Goal: Task Accomplishment & Management: Use online tool/utility

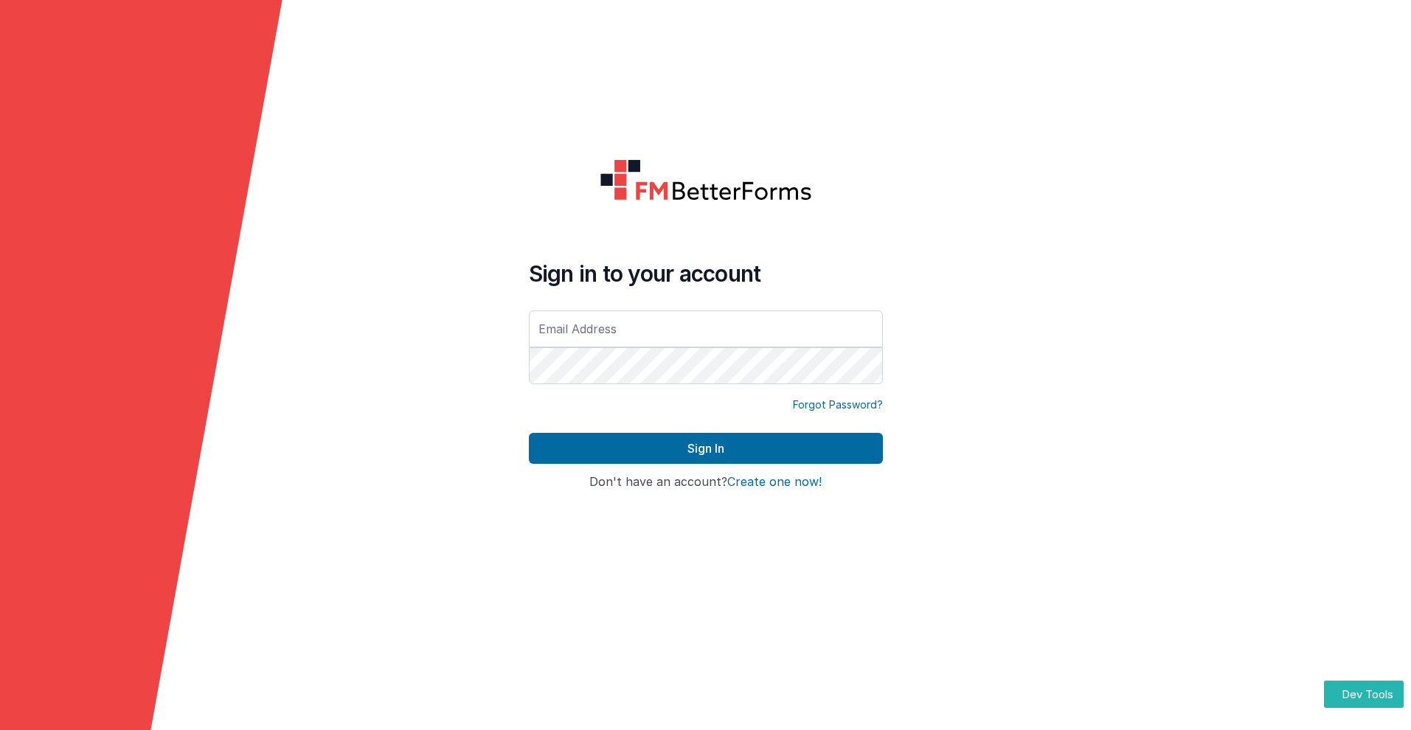
click at [705, 328] on input "text" at bounding box center [706, 328] width 354 height 37
type input "[PERSON_NAME][EMAIL_ADDRESS][DOMAIN_NAME]"
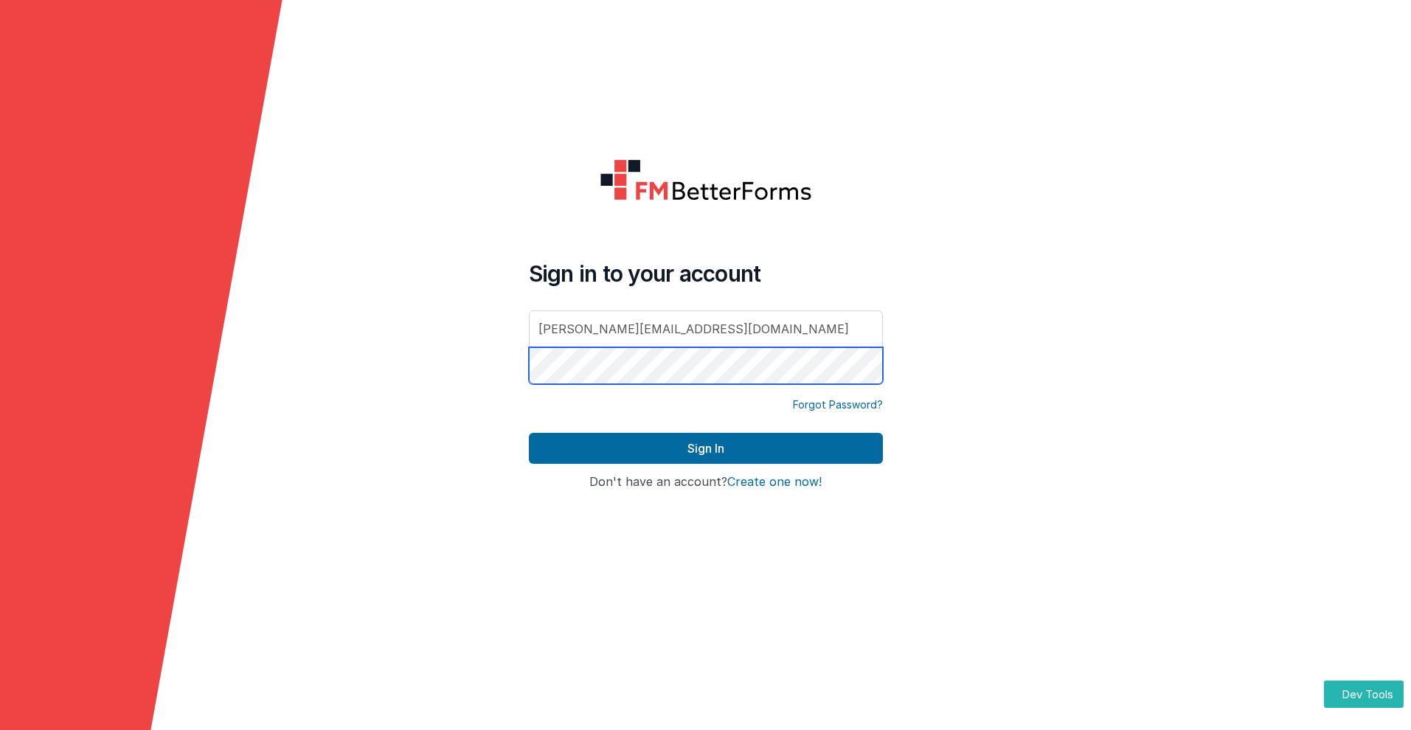
click at [529, 433] on button "Sign In" at bounding box center [706, 448] width 354 height 31
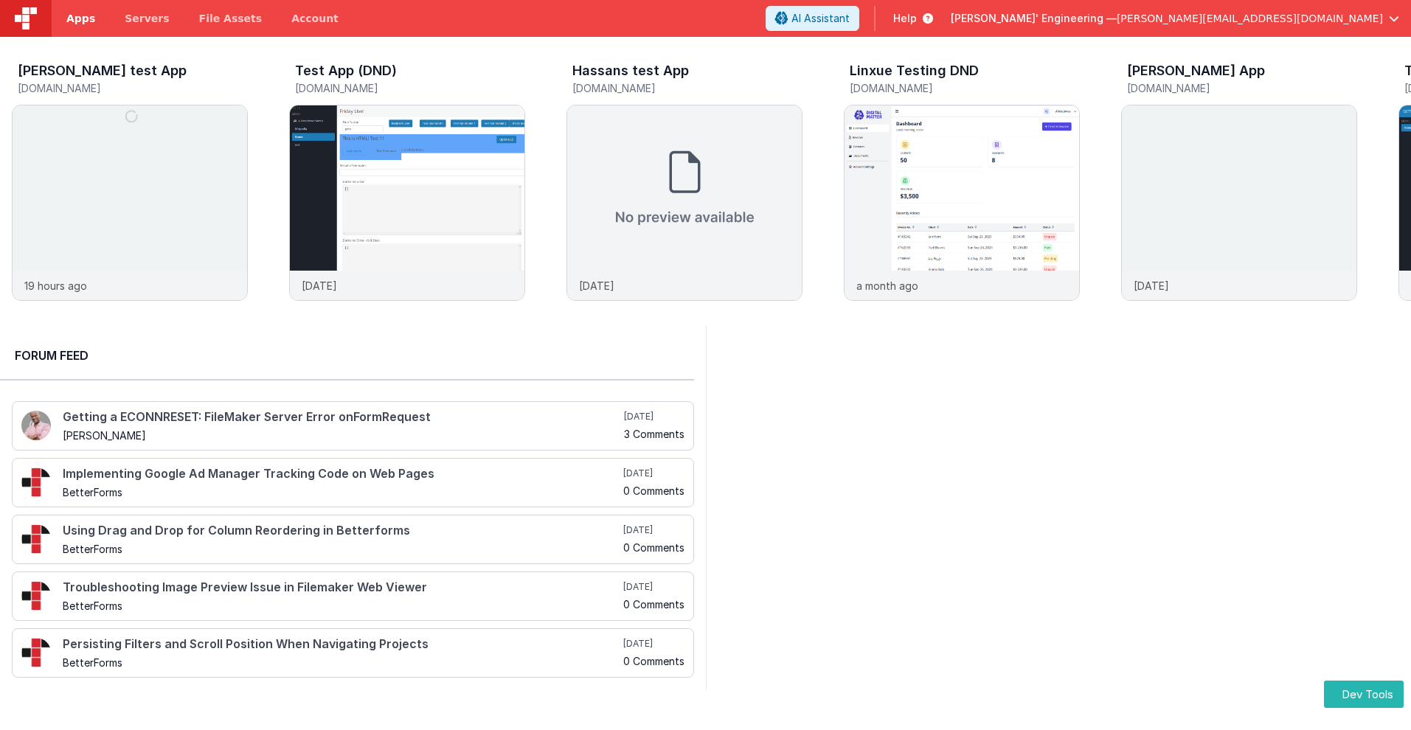
click at [80, 18] on span "Apps" at bounding box center [80, 18] width 29 height 15
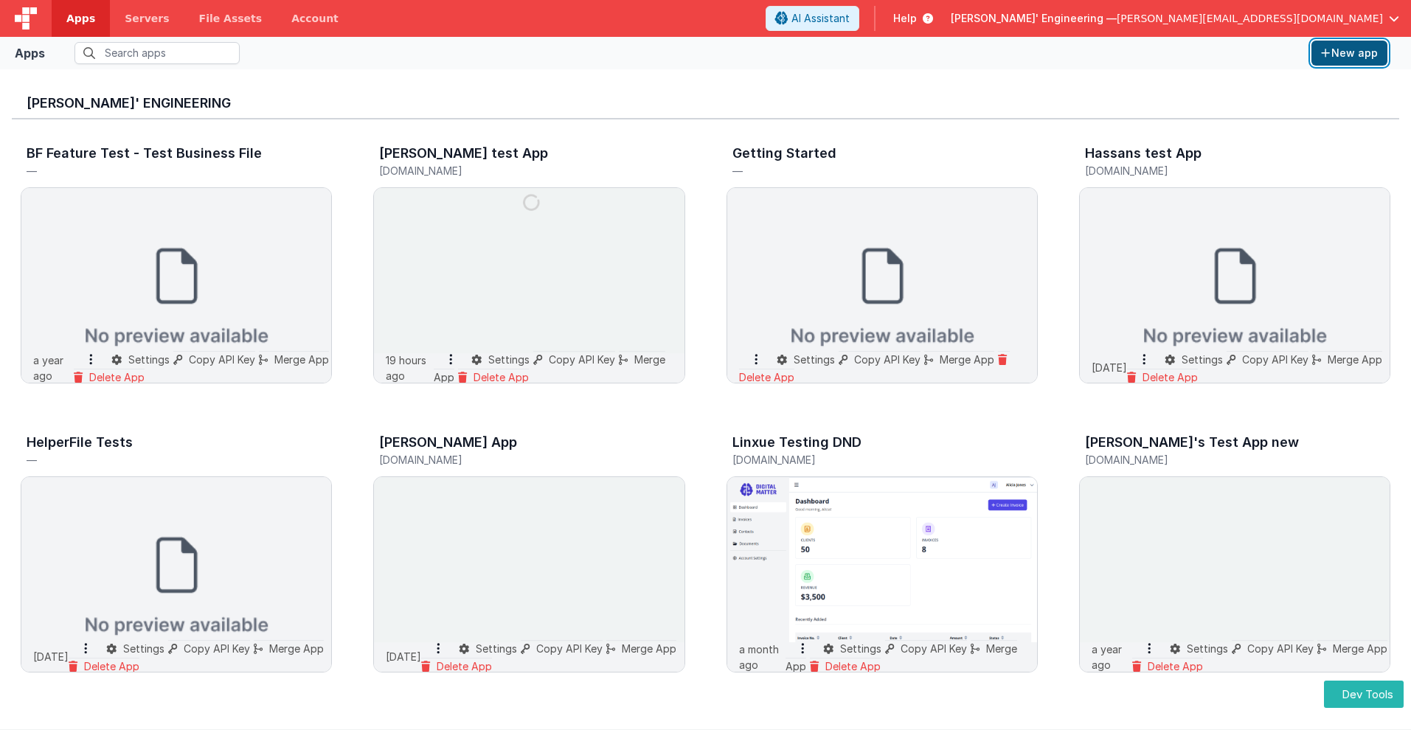
click at [1349, 53] on button "New app" at bounding box center [1349, 53] width 76 height 25
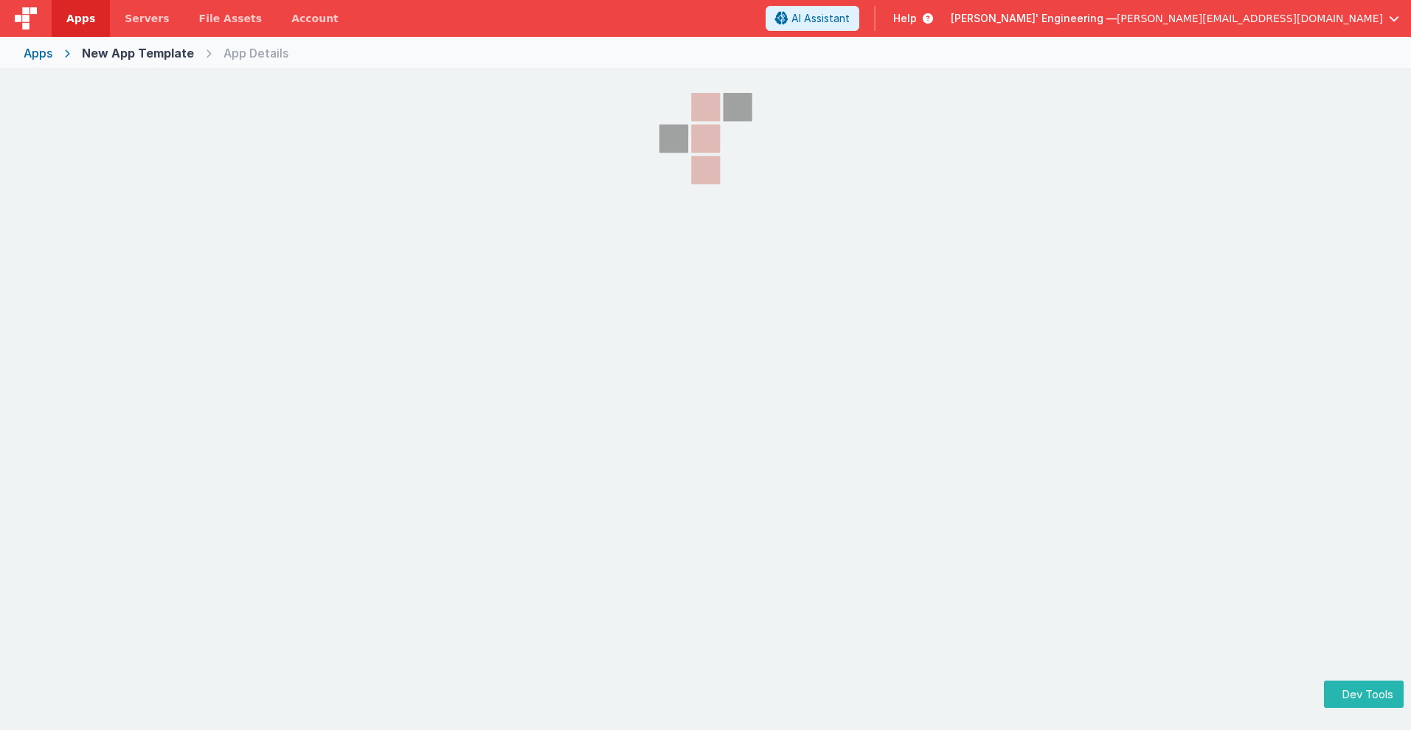
select select "[DOMAIN_NAME]"
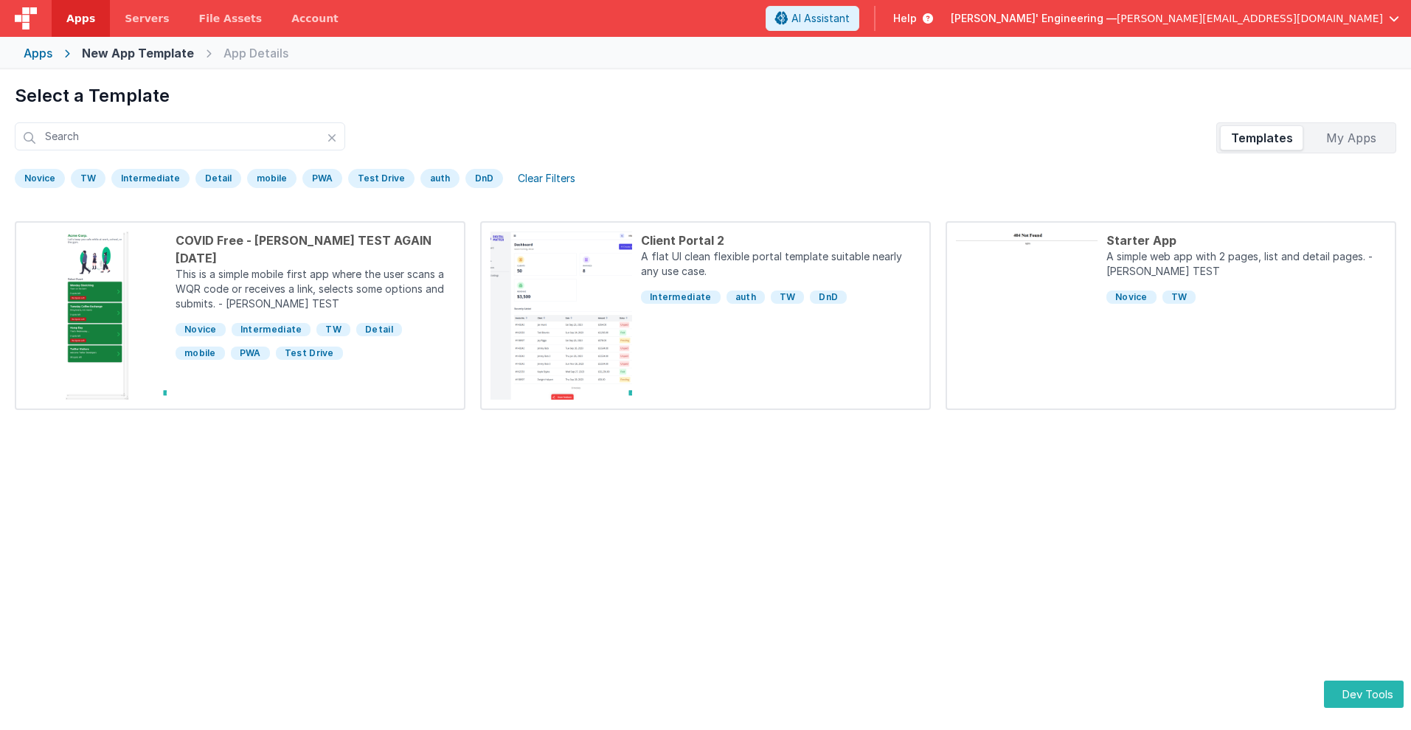
scroll to position [69, 0]
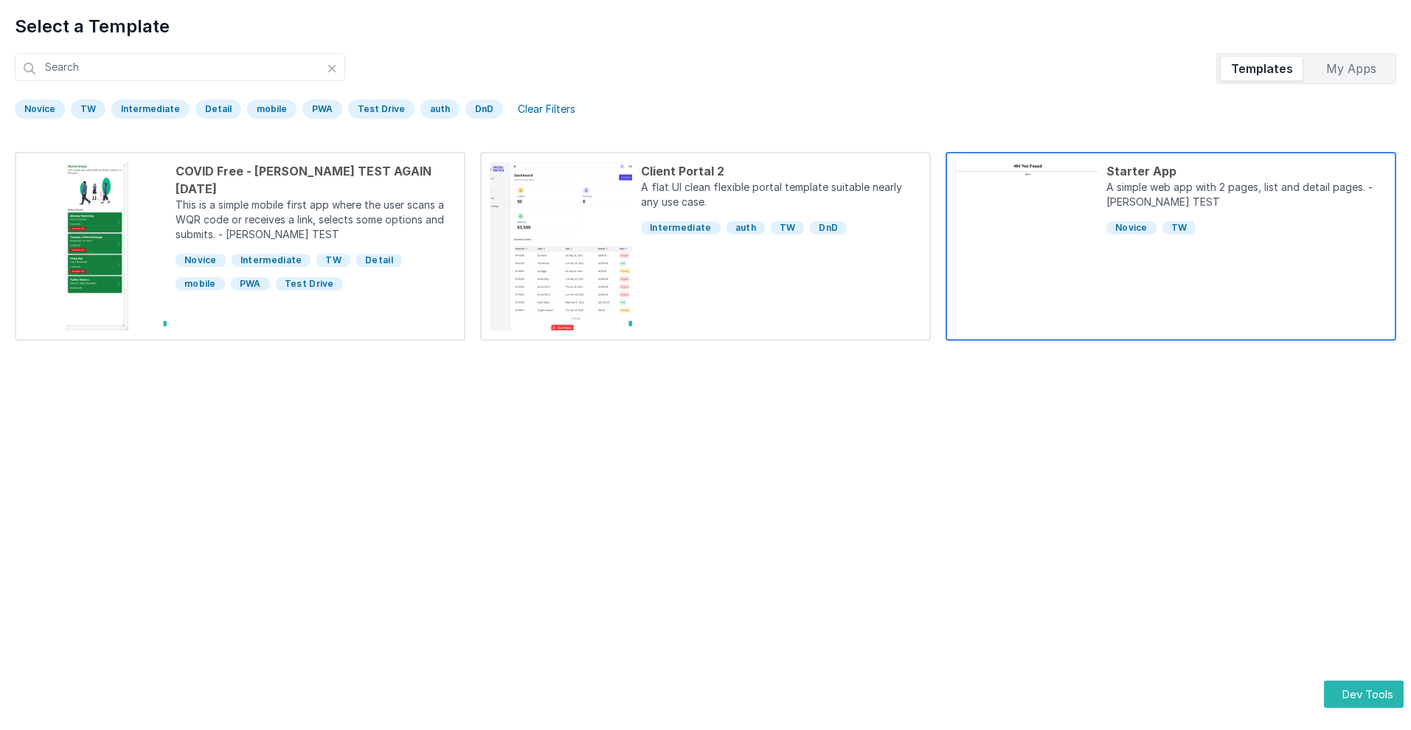
click at [1245, 171] on div "Starter App" at bounding box center [1245, 171] width 279 height 18
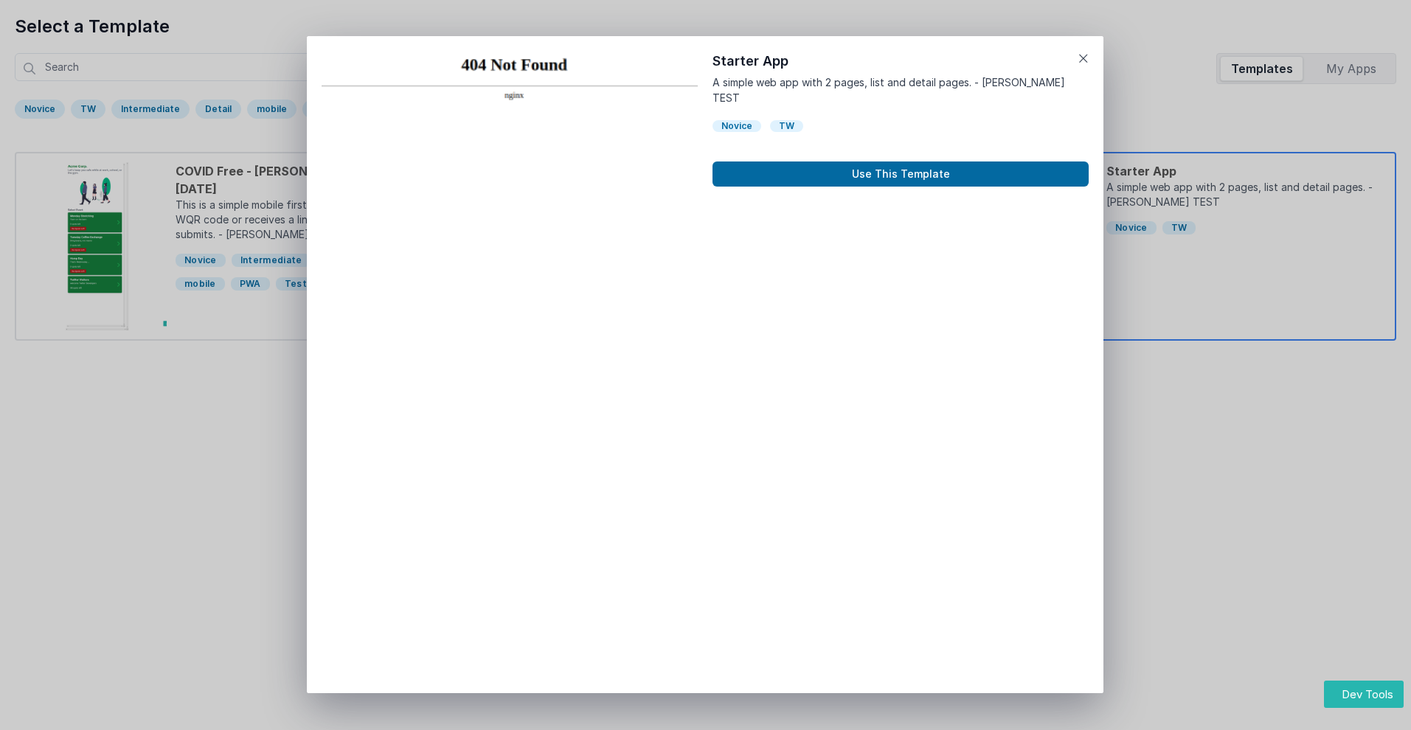
scroll to position [12, 0]
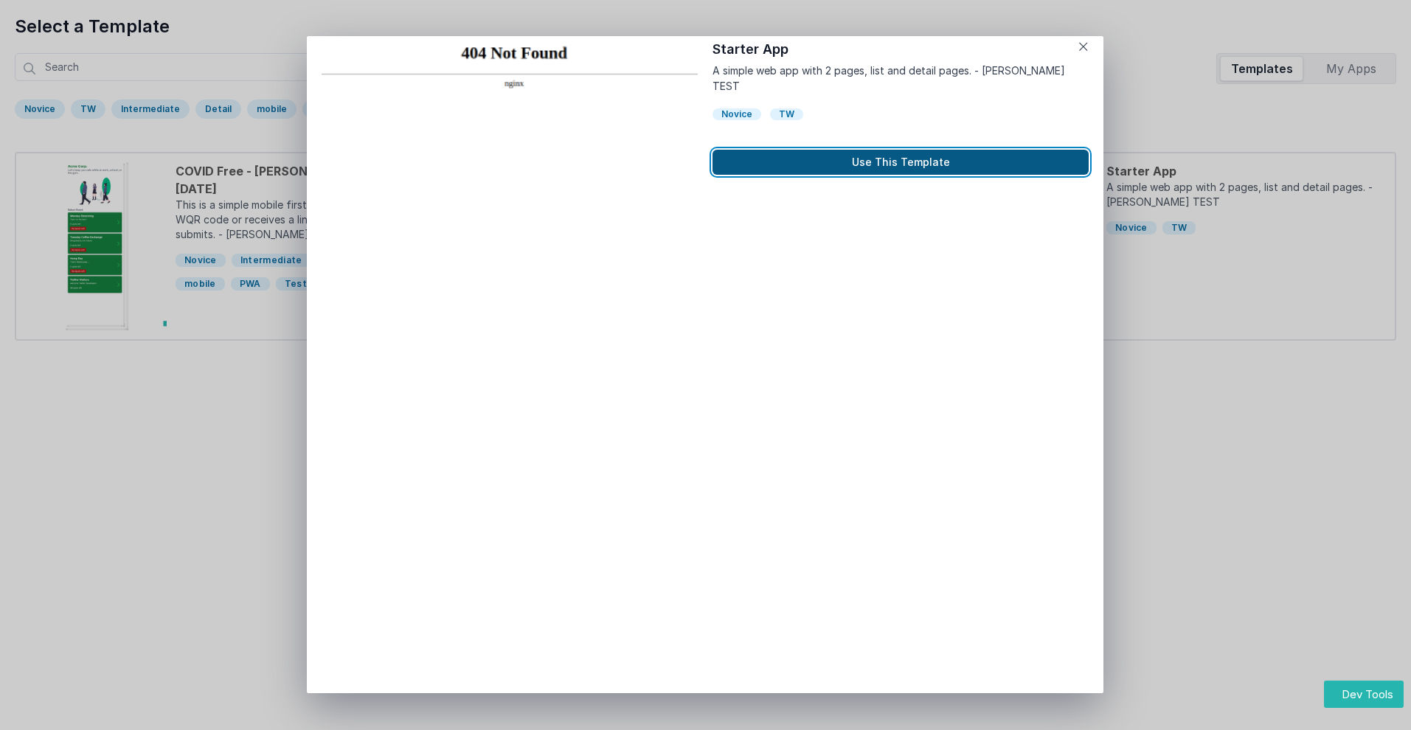
click at [900, 150] on button "Use This Template" at bounding box center [900, 162] width 376 height 25
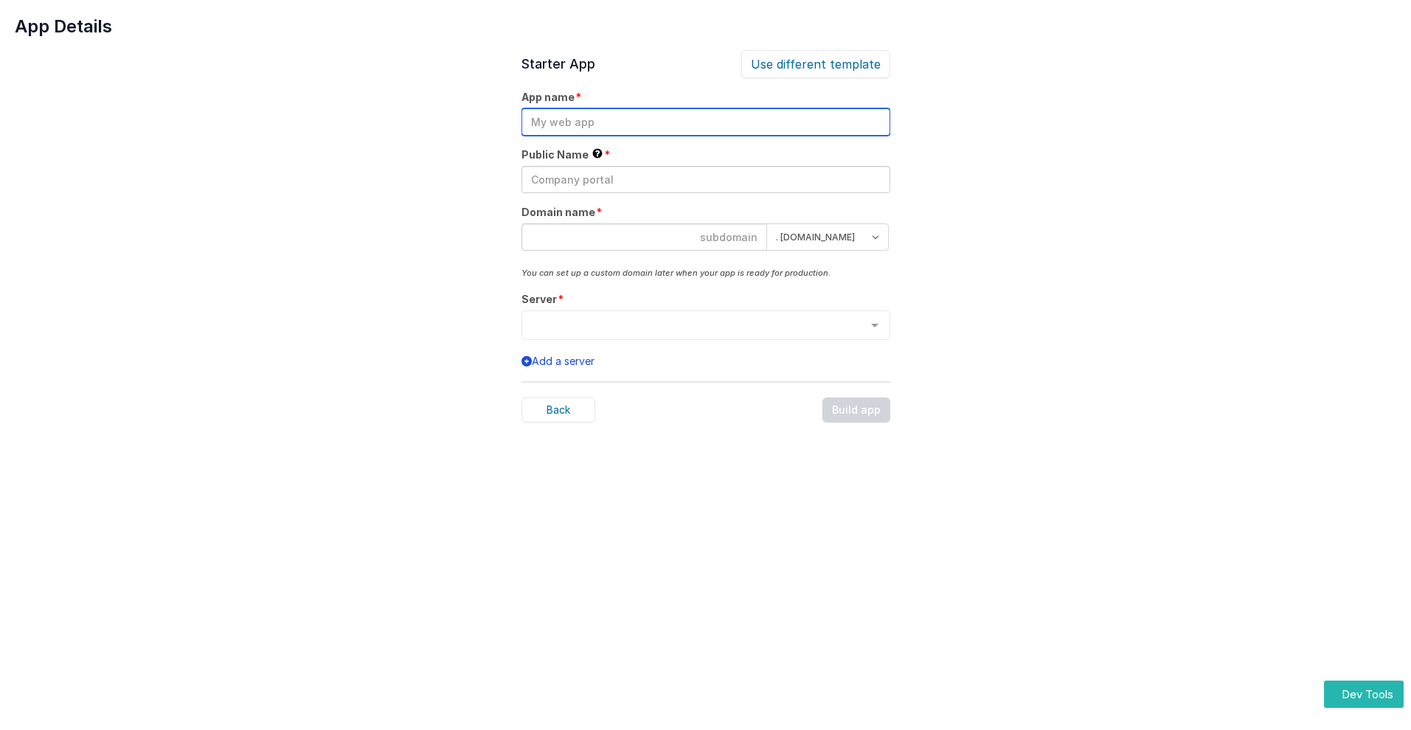
click at [705, 122] on input "text" at bounding box center [705, 121] width 369 height 27
type input "testapp131"
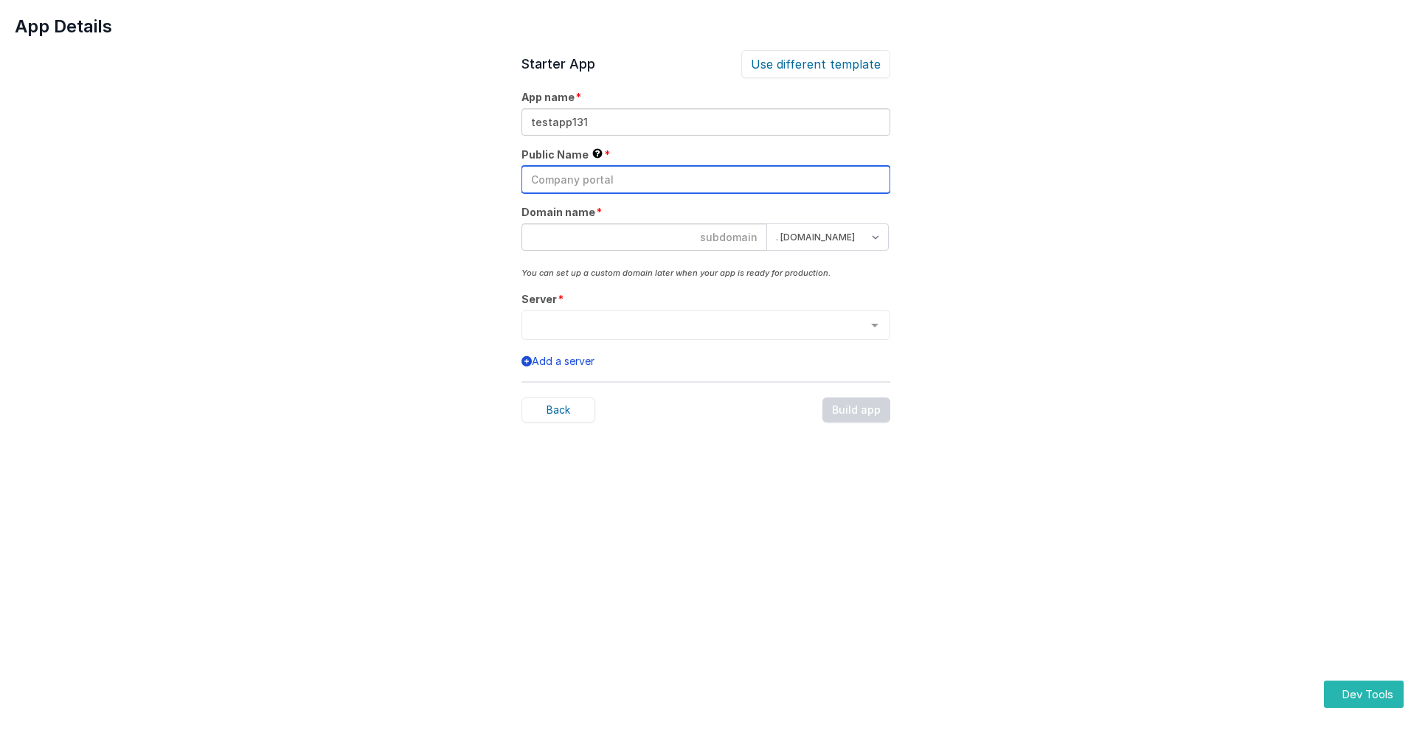
click at [705, 179] on input "text" at bounding box center [705, 179] width 369 height 27
type input "Test"
click at [644, 237] on input at bounding box center [644, 236] width 246 height 27
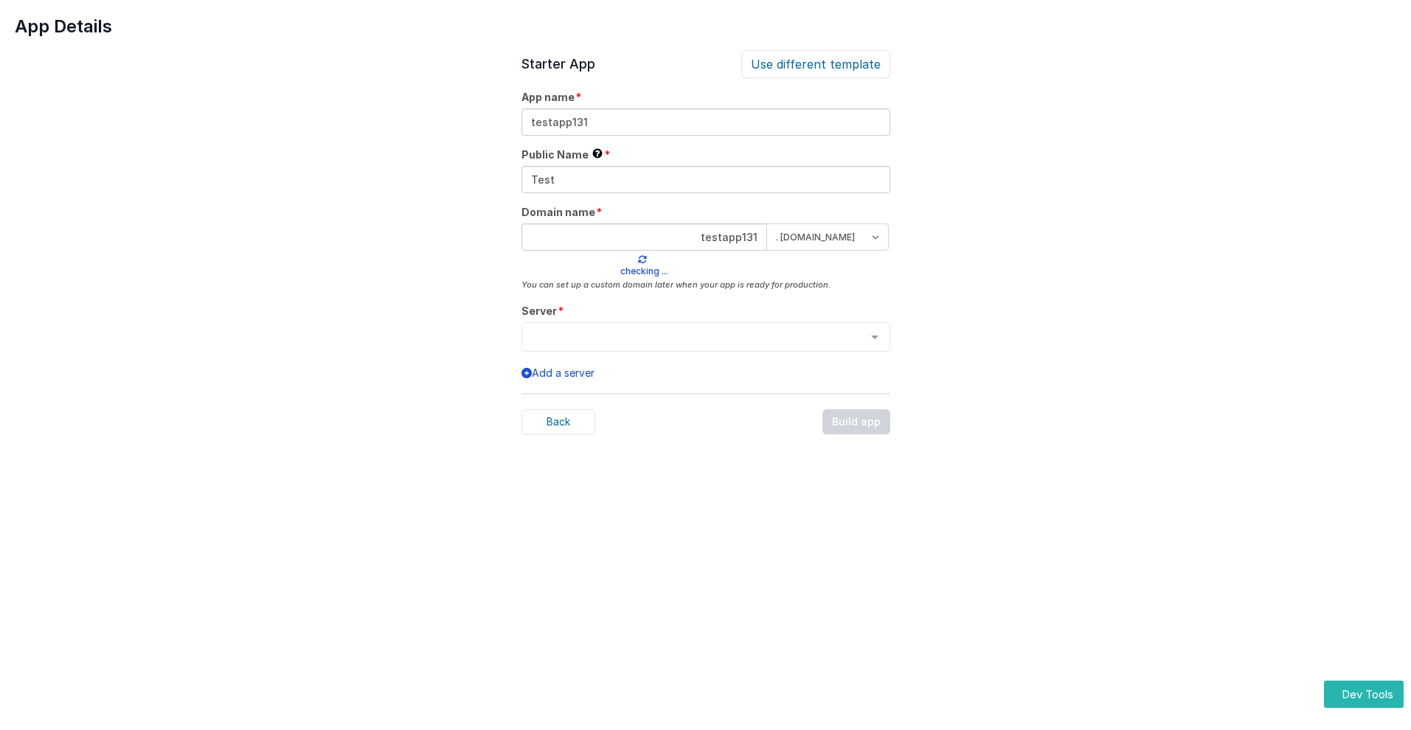
type input "testapp131"
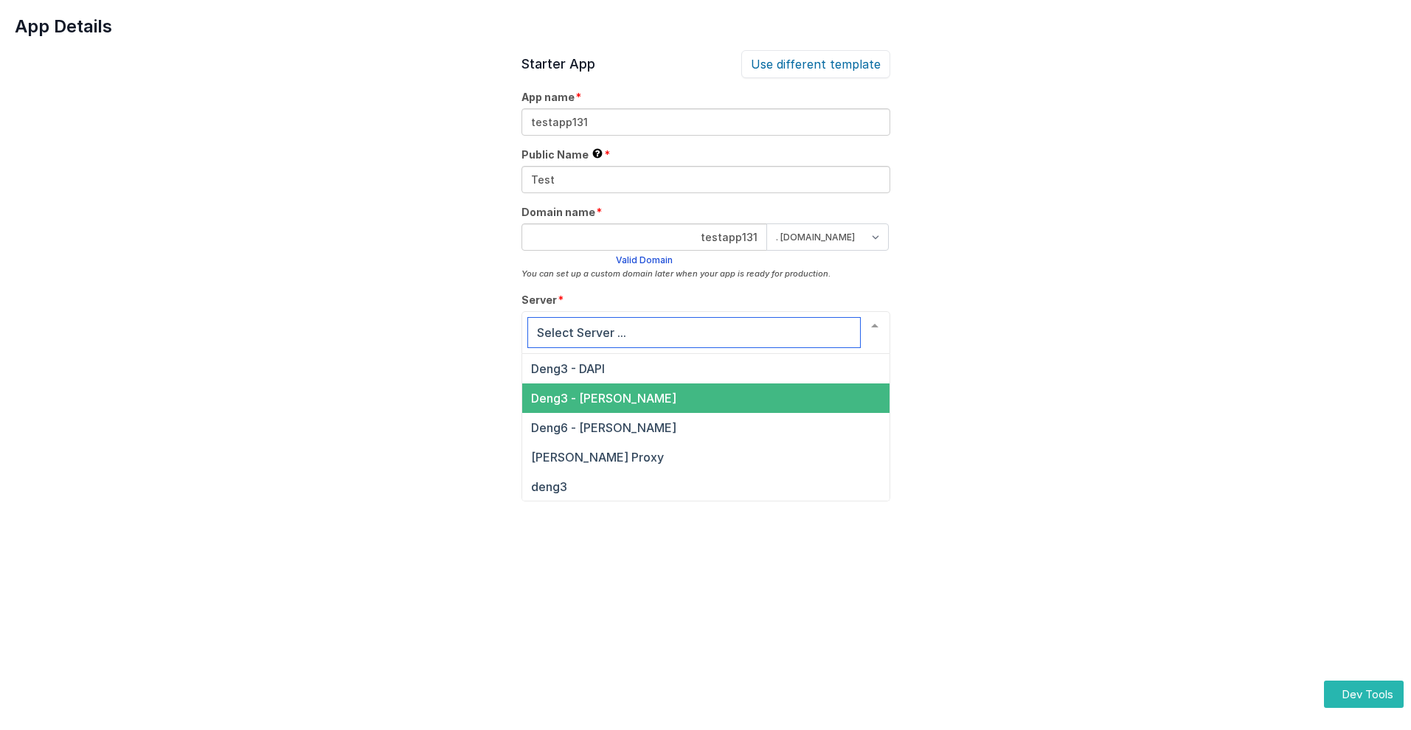
scroll to position [50, 0]
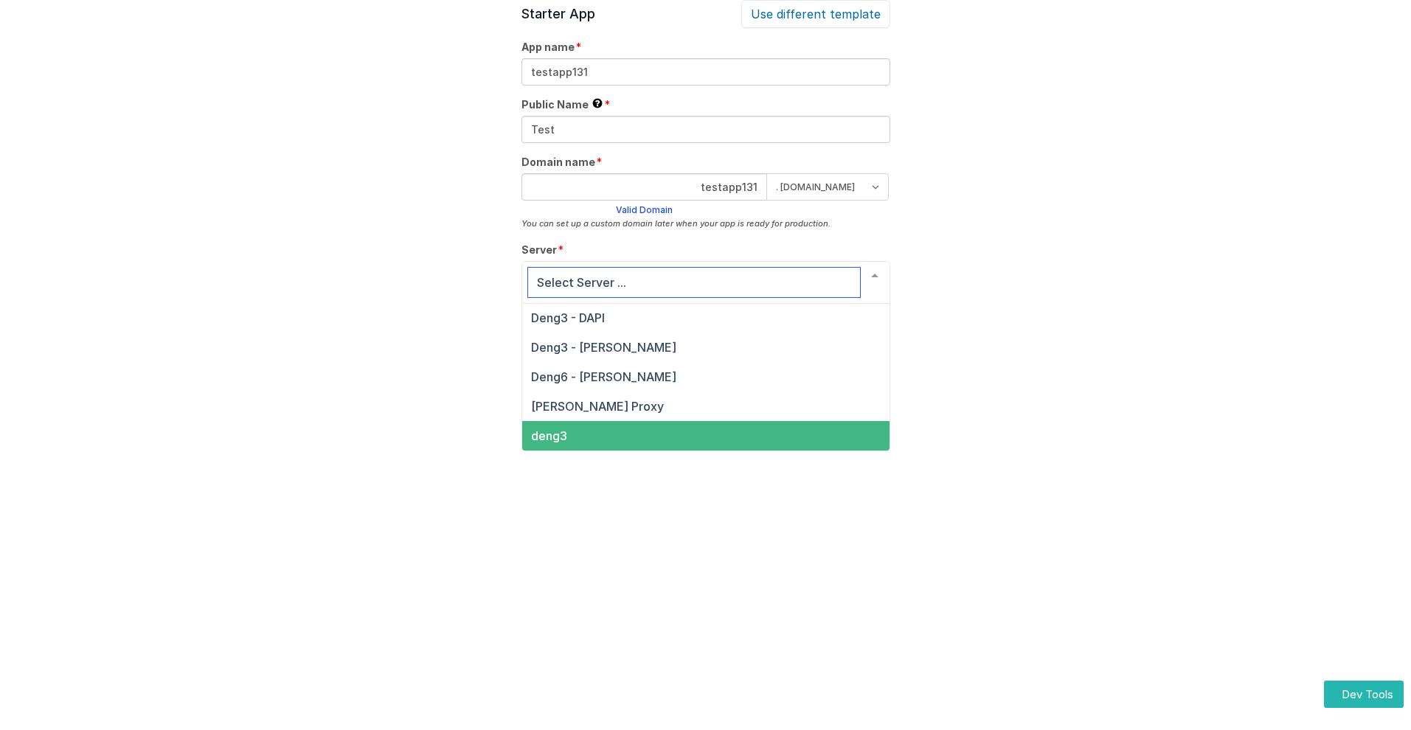
click at [548, 436] on span "deng3" at bounding box center [549, 435] width 36 height 15
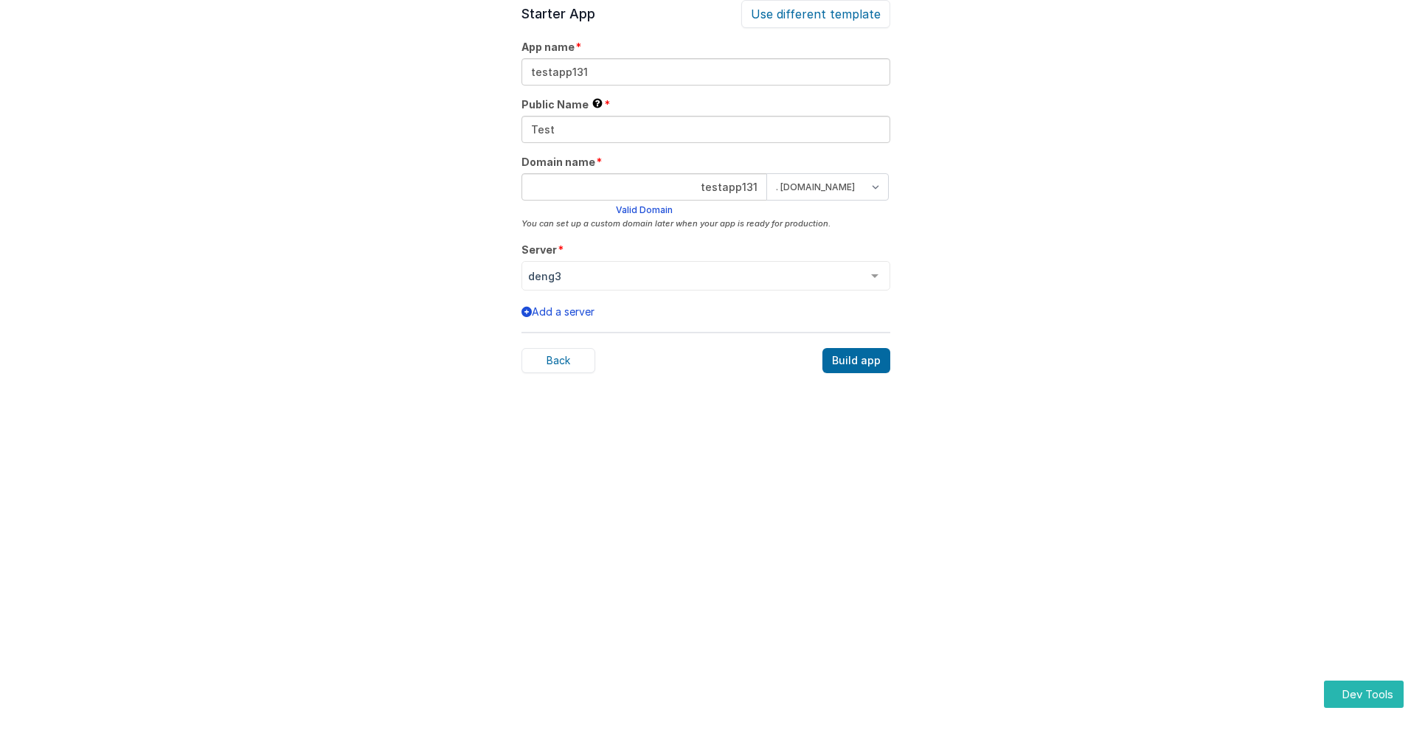
scroll to position [46, 0]
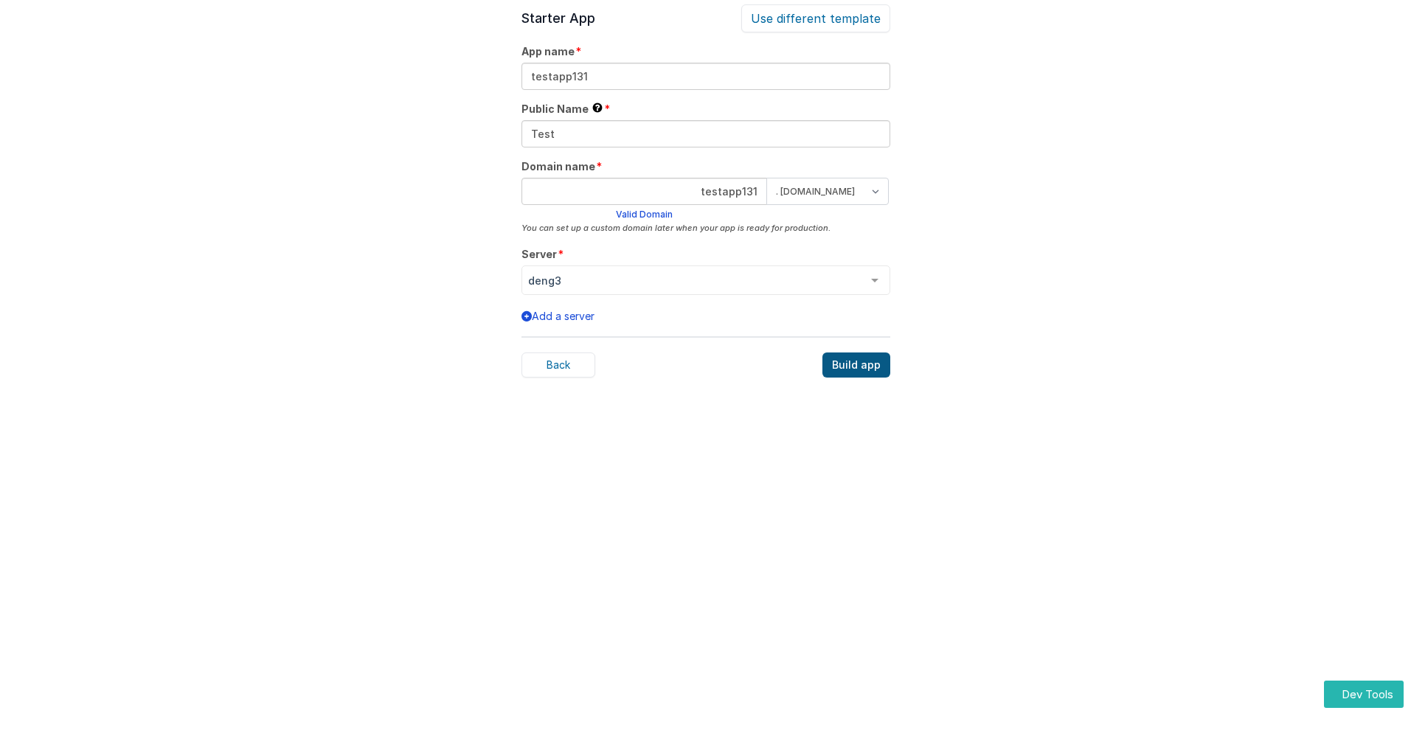
click at [857, 365] on div "Build app" at bounding box center [856, 364] width 68 height 25
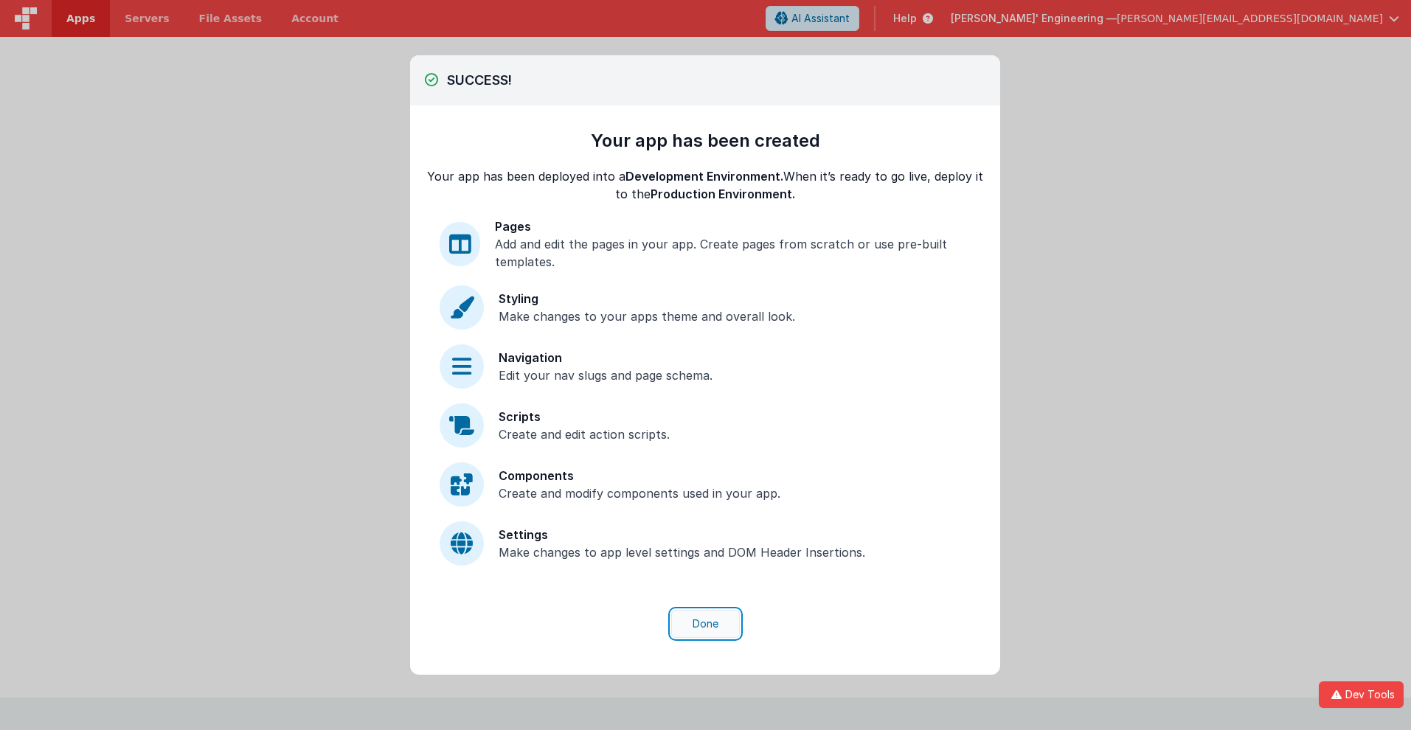
click at [705, 624] on button "Done" at bounding box center [705, 624] width 69 height 28
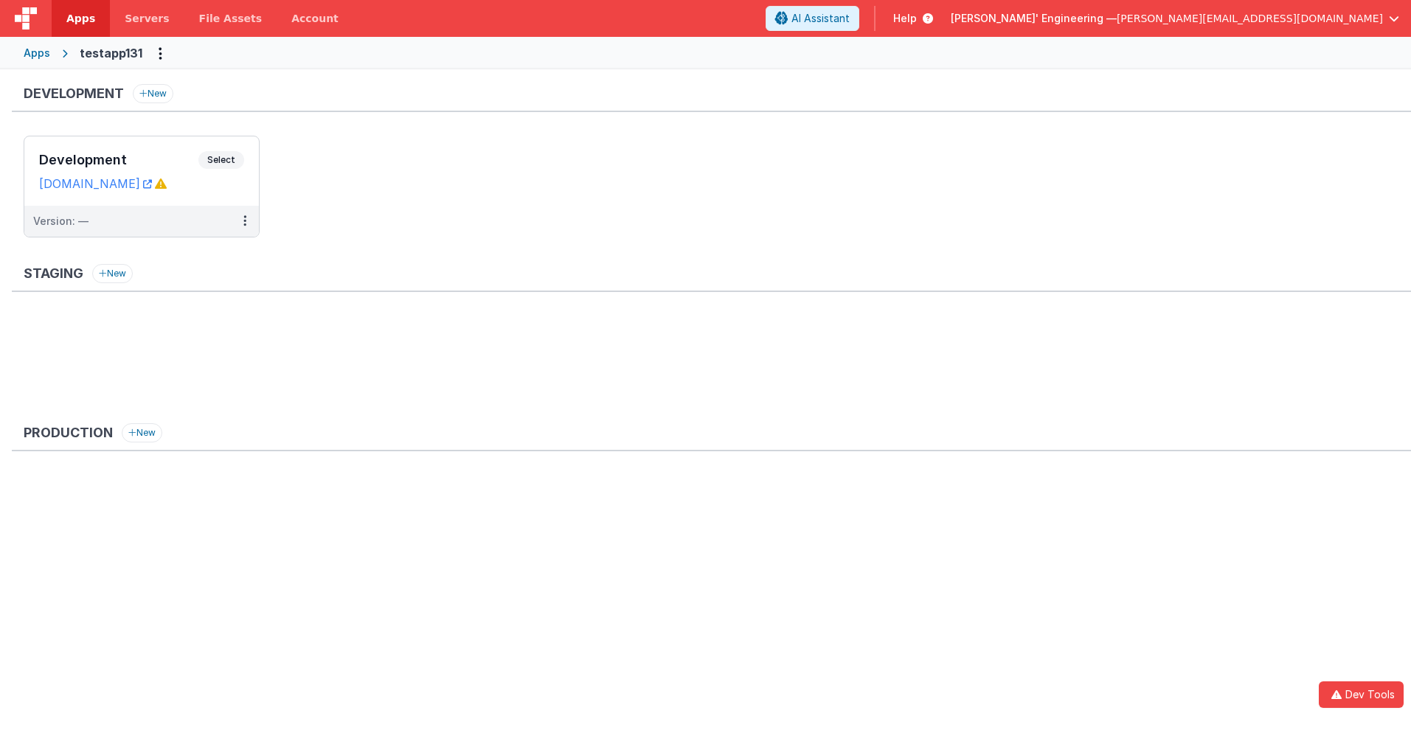
click at [80, 18] on span "Apps" at bounding box center [80, 18] width 29 height 15
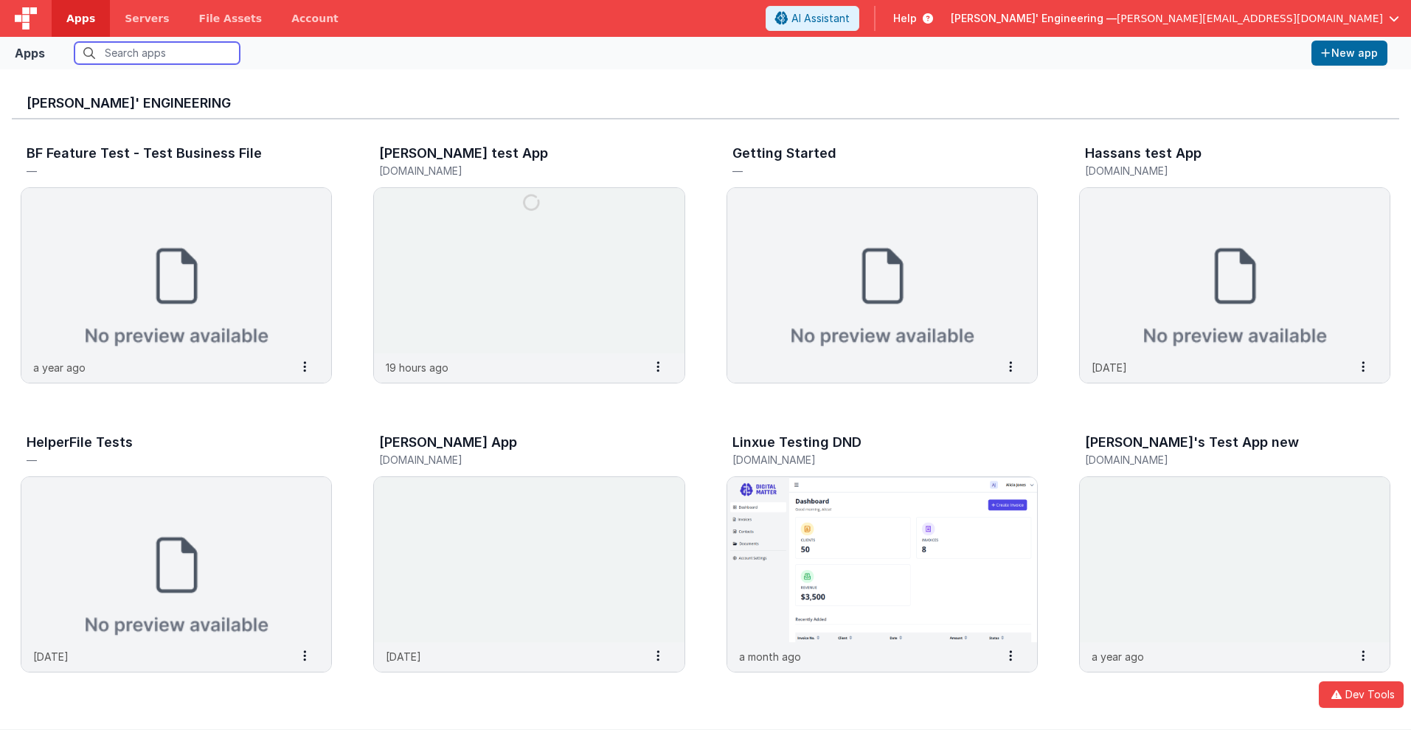
click at [157, 53] on input "text" at bounding box center [156, 53] width 165 height 22
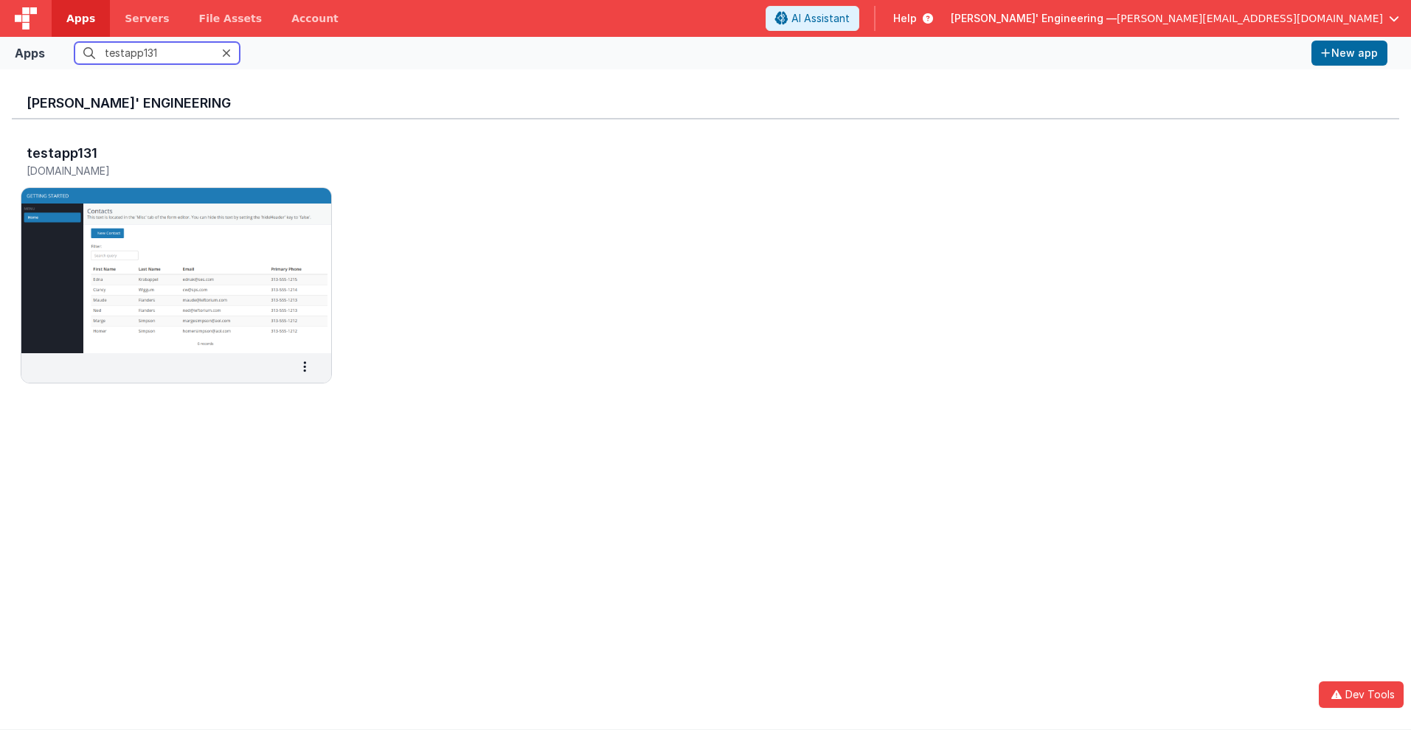
scroll to position [12, 0]
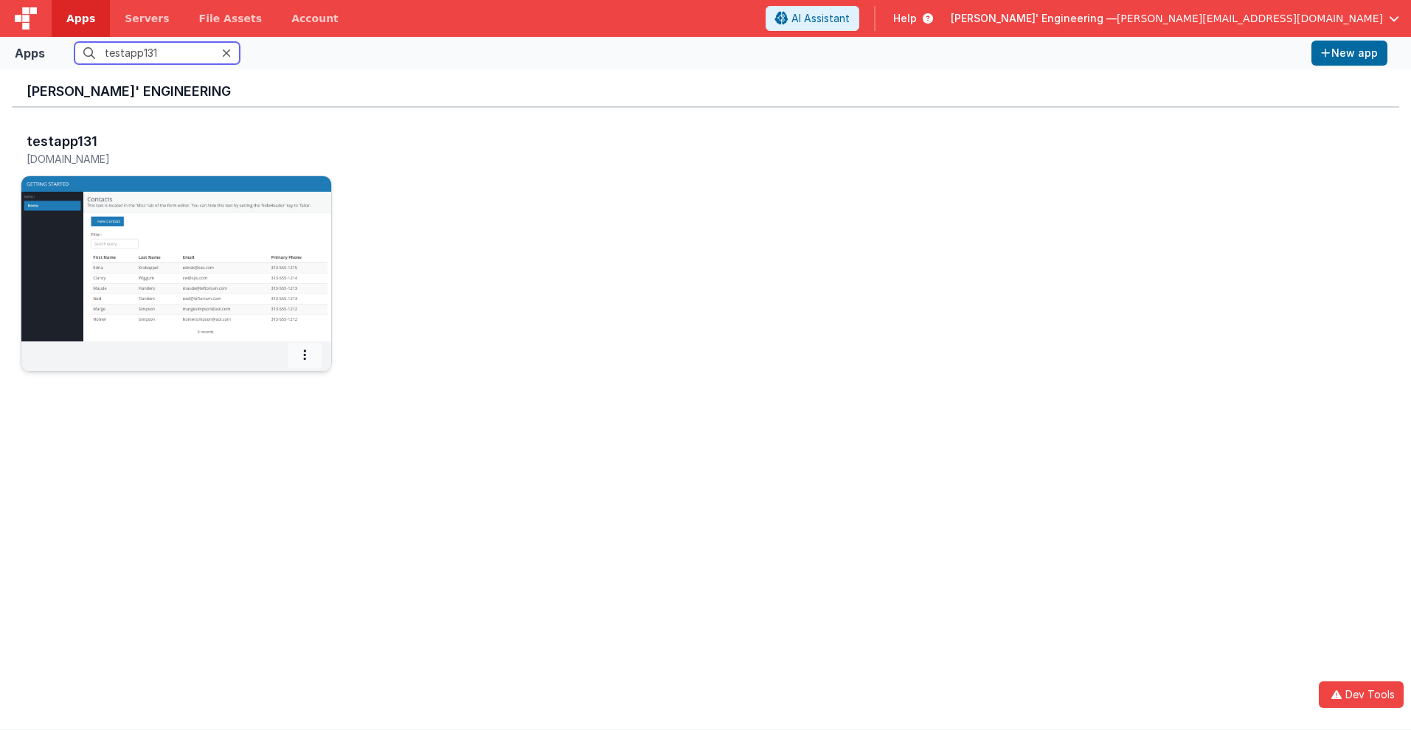
type input "testapp131"
click at [305, 355] on icon at bounding box center [304, 355] width 3 height 1
click at [265, 381] on span "Settings" at bounding box center [266, 381] width 41 height 13
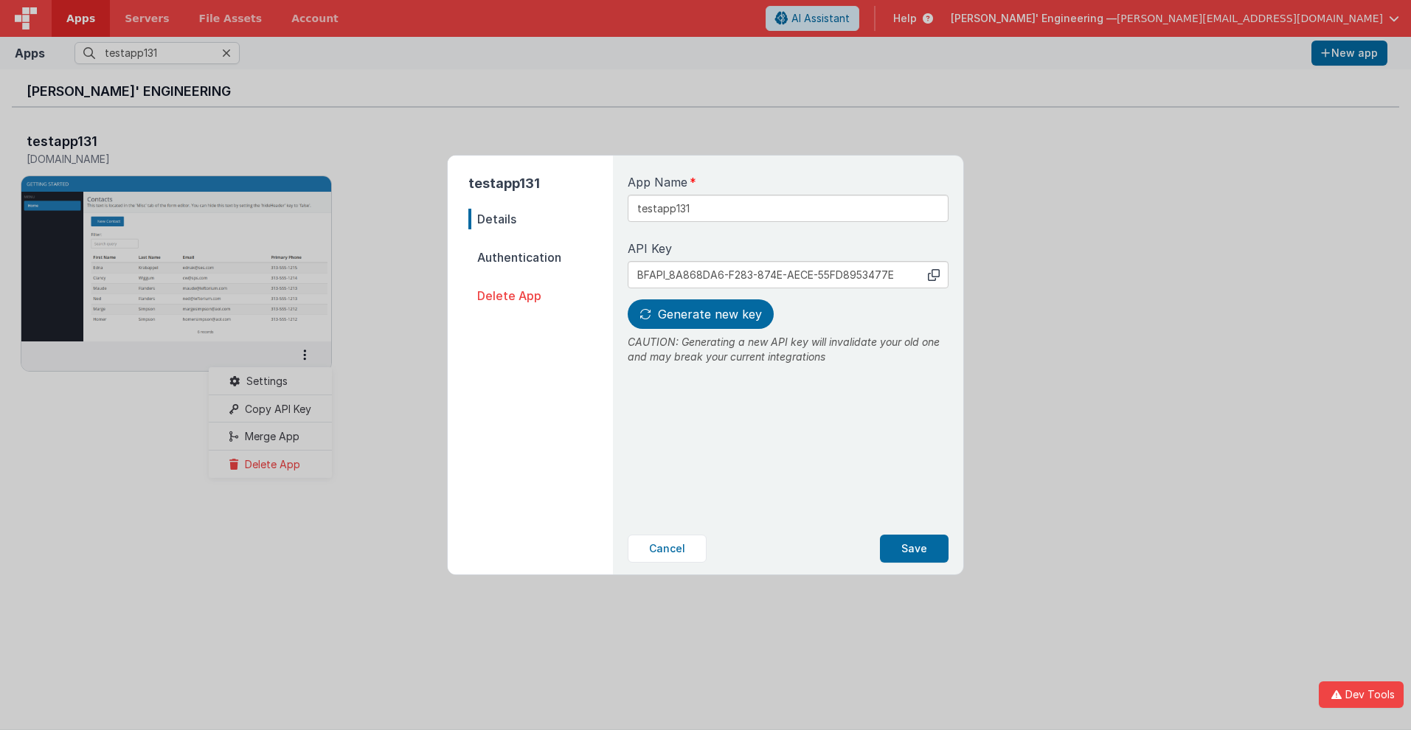
click at [541, 219] on span "Details" at bounding box center [540, 219] width 145 height 21
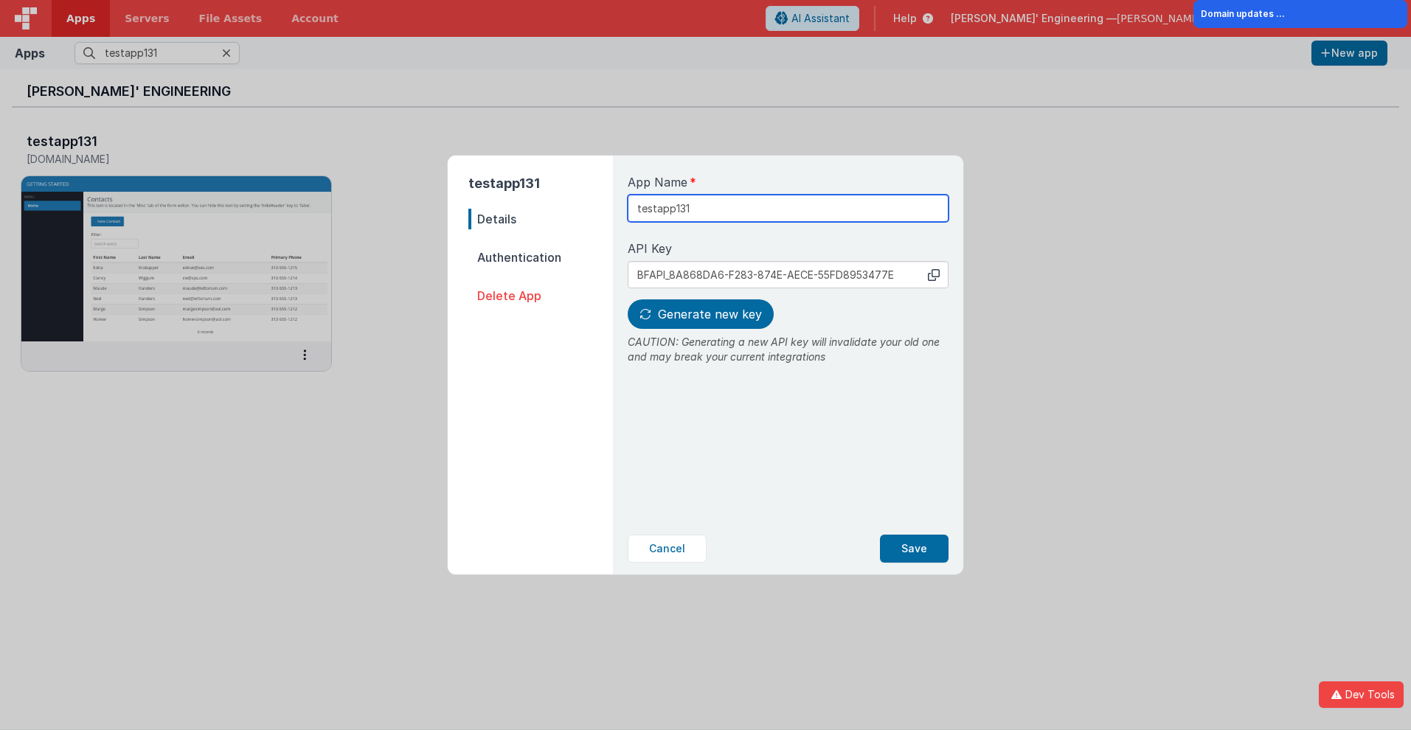
click at [738, 203] on input "testapp131" at bounding box center [788, 208] width 321 height 27
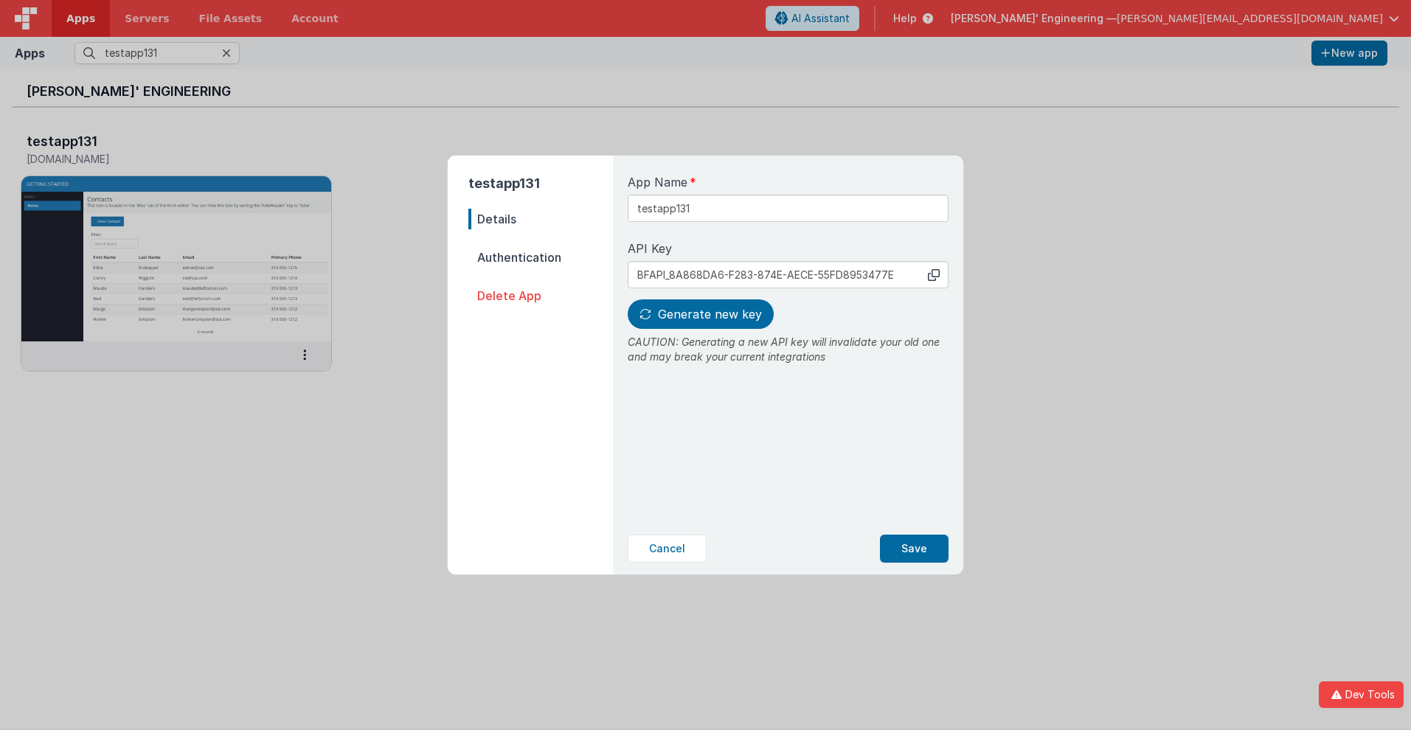
click at [934, 274] on icon at bounding box center [934, 275] width 12 height 12
click at [698, 314] on span "Generate new key" at bounding box center [710, 314] width 104 height 15
type input "BFAPI_F0B1ED74-67E3-614B-8B19-E13667DDDC10"
click at [914, 549] on button "Save" at bounding box center [914, 549] width 69 height 28
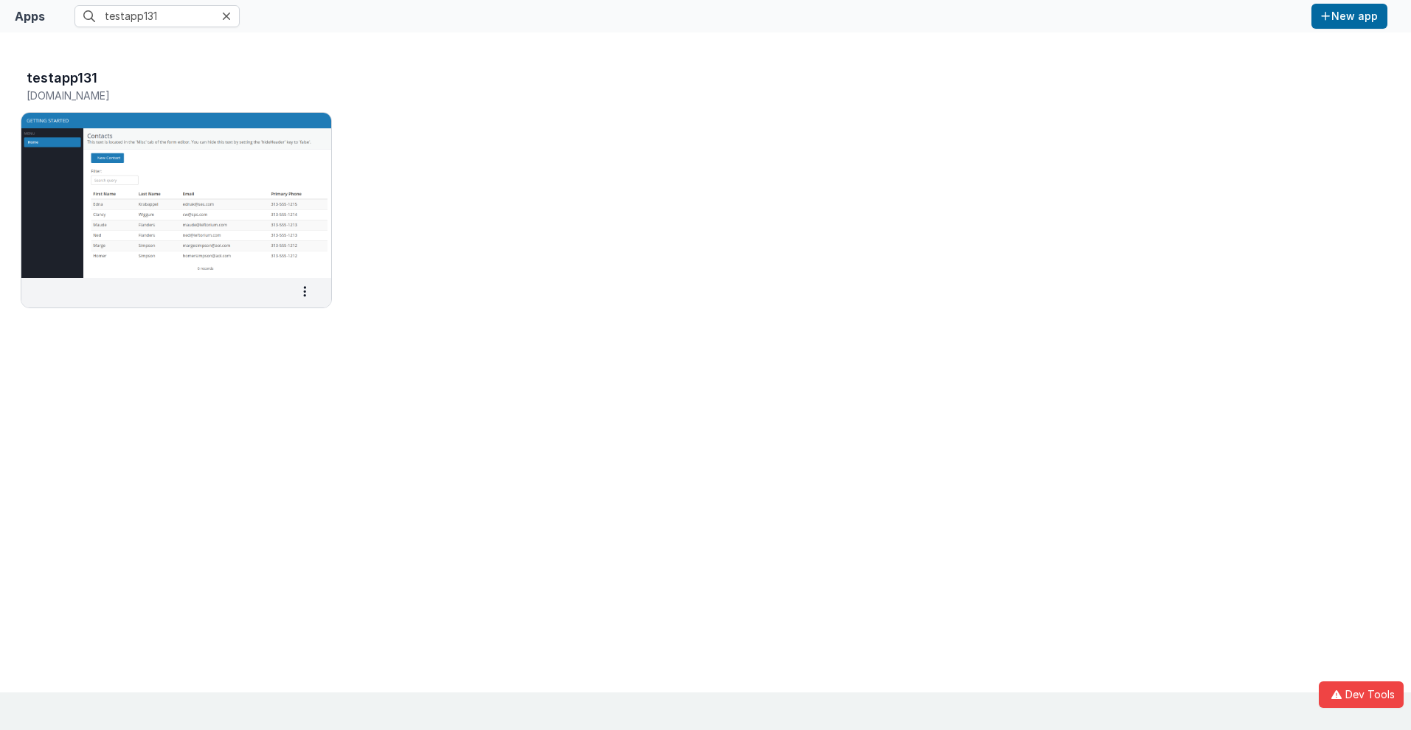
click at [157, 16] on input "testapp131" at bounding box center [156, 16] width 165 height 22
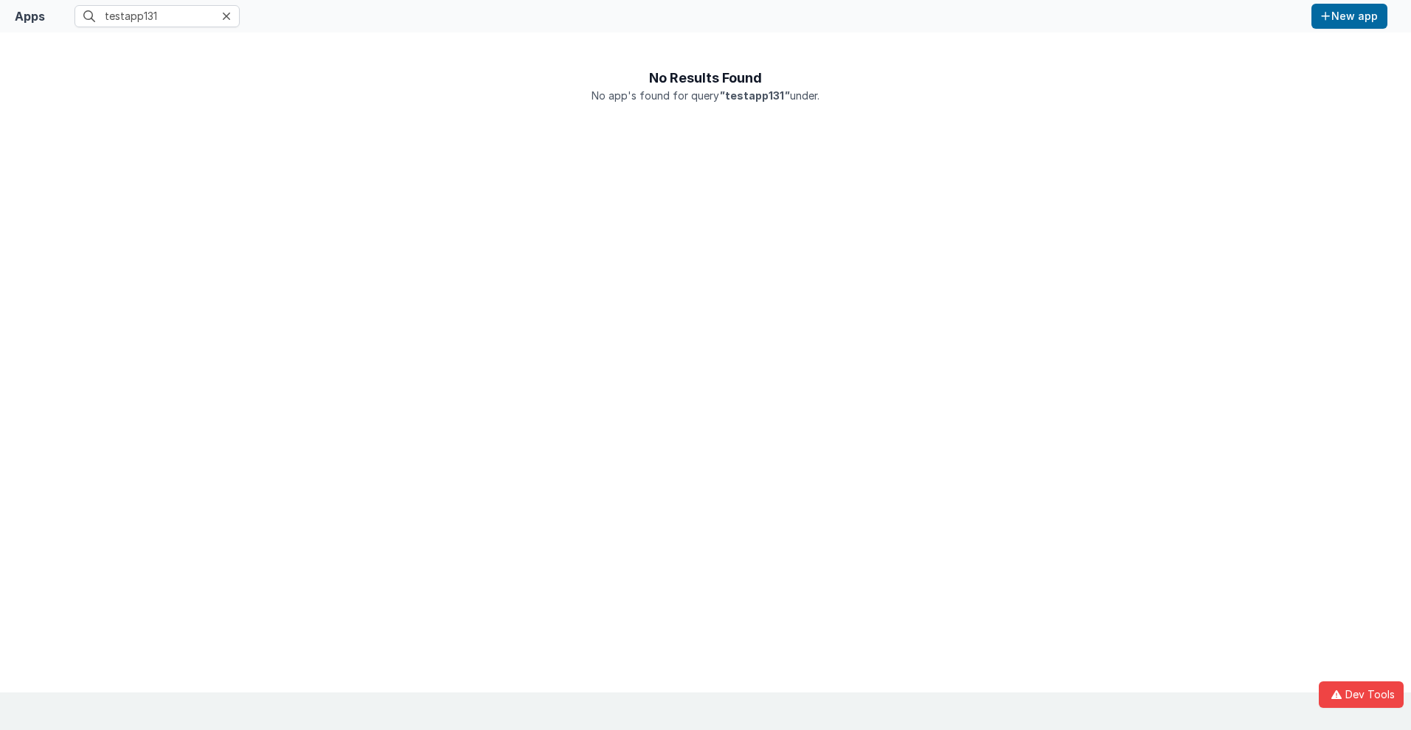
click at [29, 16] on div "Apps" at bounding box center [30, 16] width 30 height 18
click at [157, 16] on input "text" at bounding box center [156, 16] width 165 height 22
type input "testapp131"
